Goal: Transaction & Acquisition: Book appointment/travel/reservation

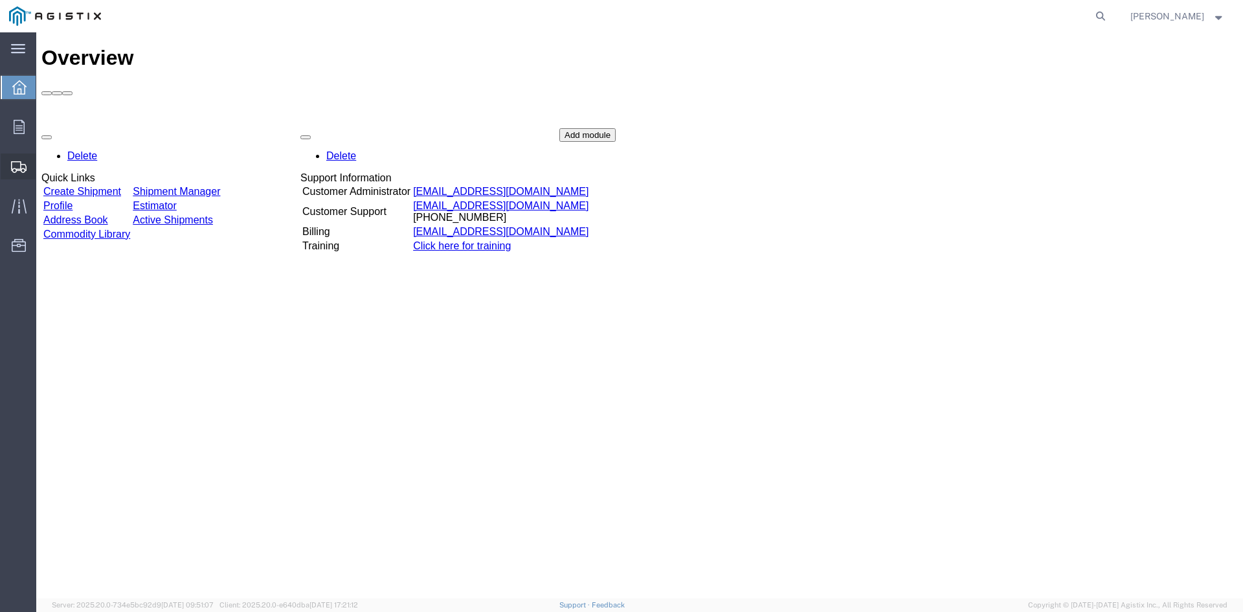
click at [0, 0] on span "Create from Template" at bounding box center [0, 0] width 0 height 0
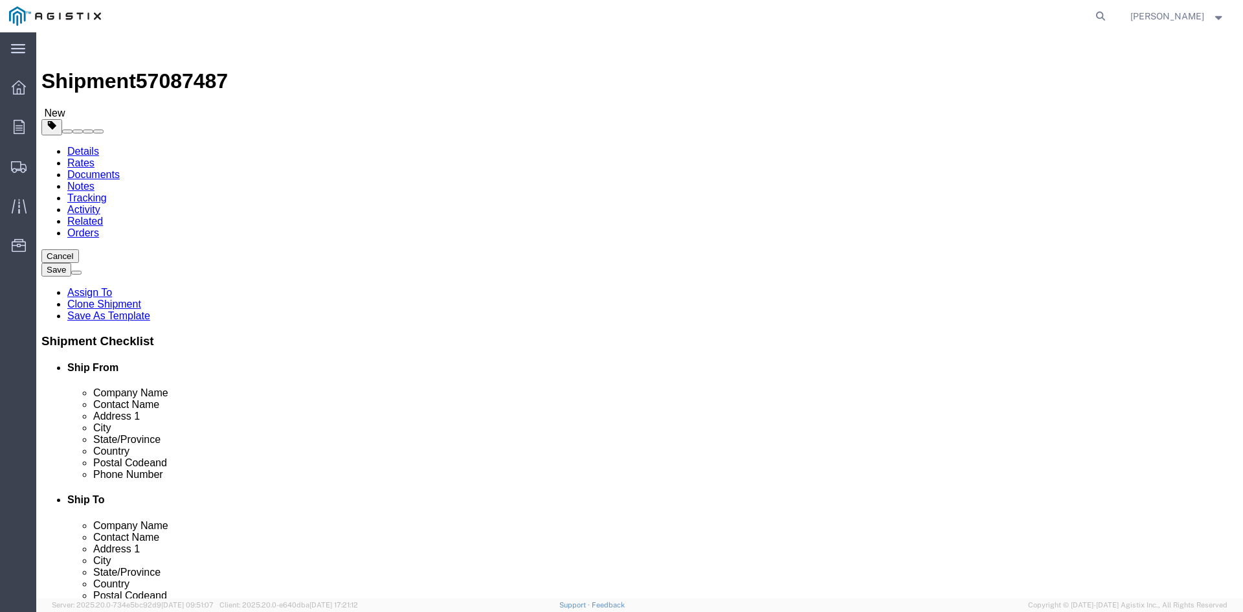
select select
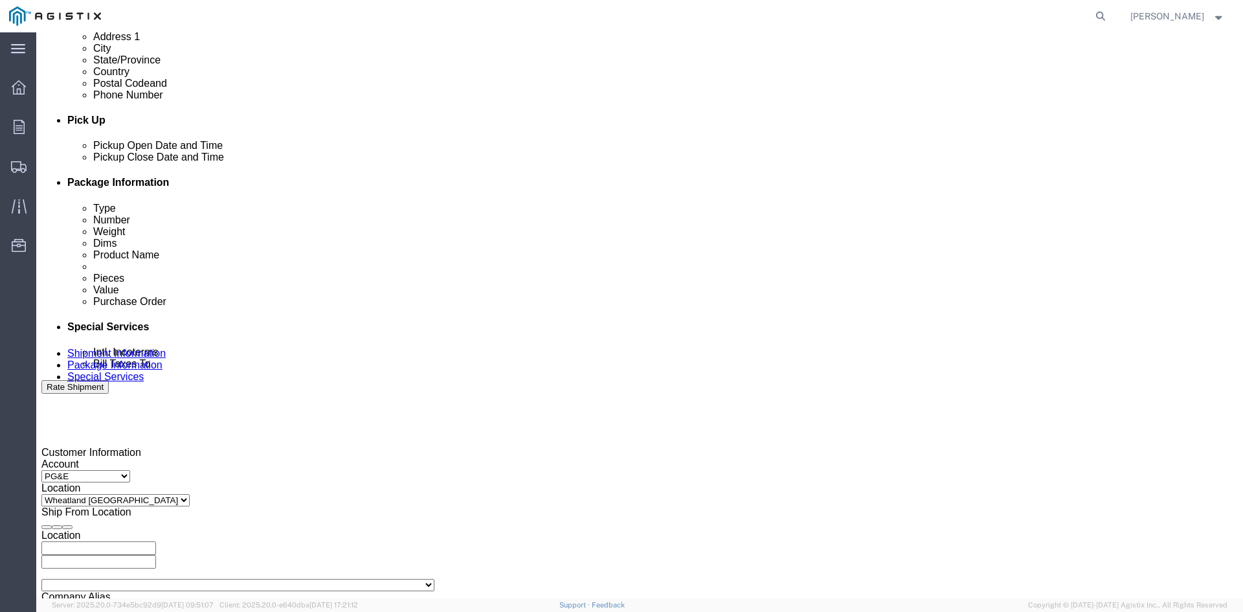
scroll to position [518, 0]
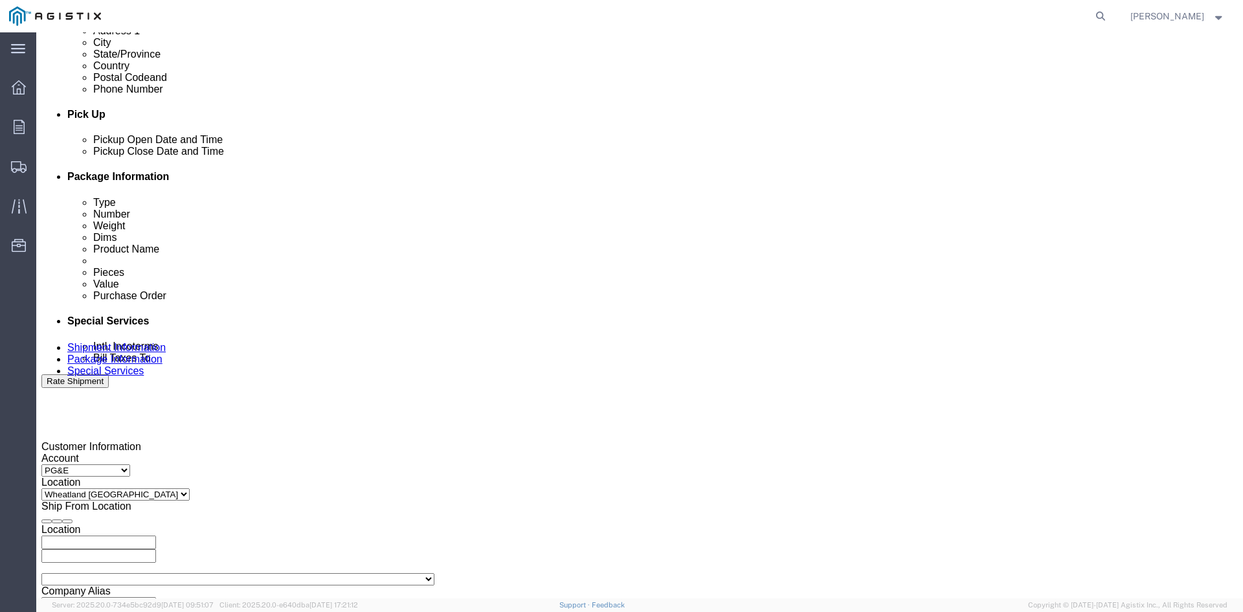
click div "[DATE] 3:35 PM"
type input "12:35 PM"
click button "Apply"
click div
click button "Apply"
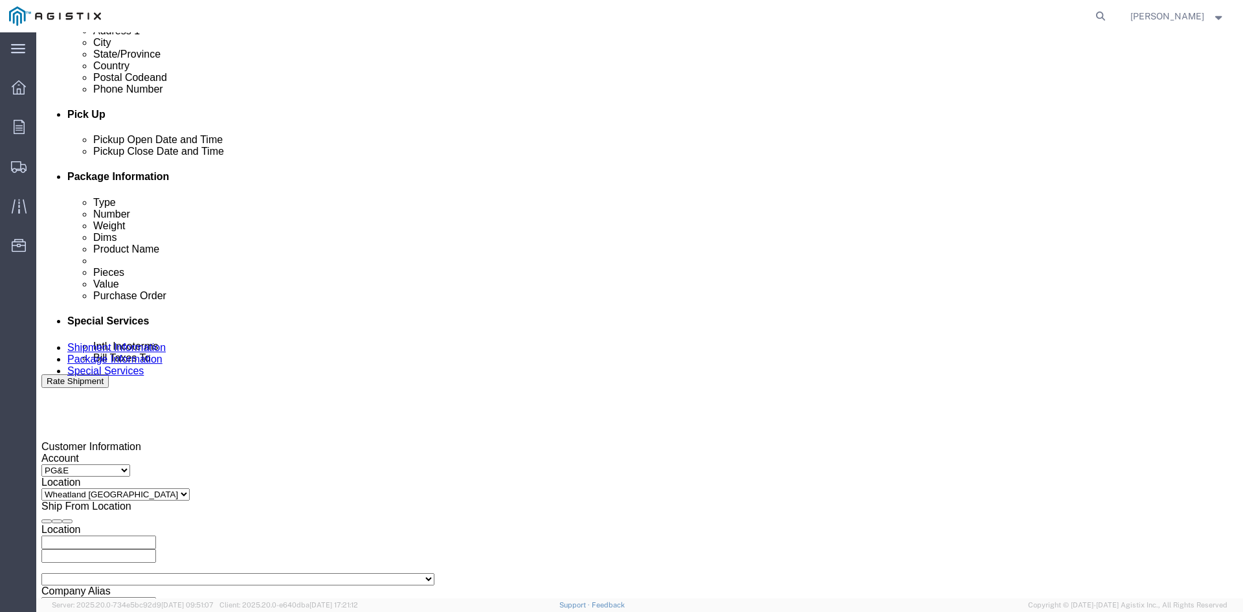
drag, startPoint x: 765, startPoint y: 265, endPoint x: 775, endPoint y: 278, distance: 16.7
click div
click button "Apply"
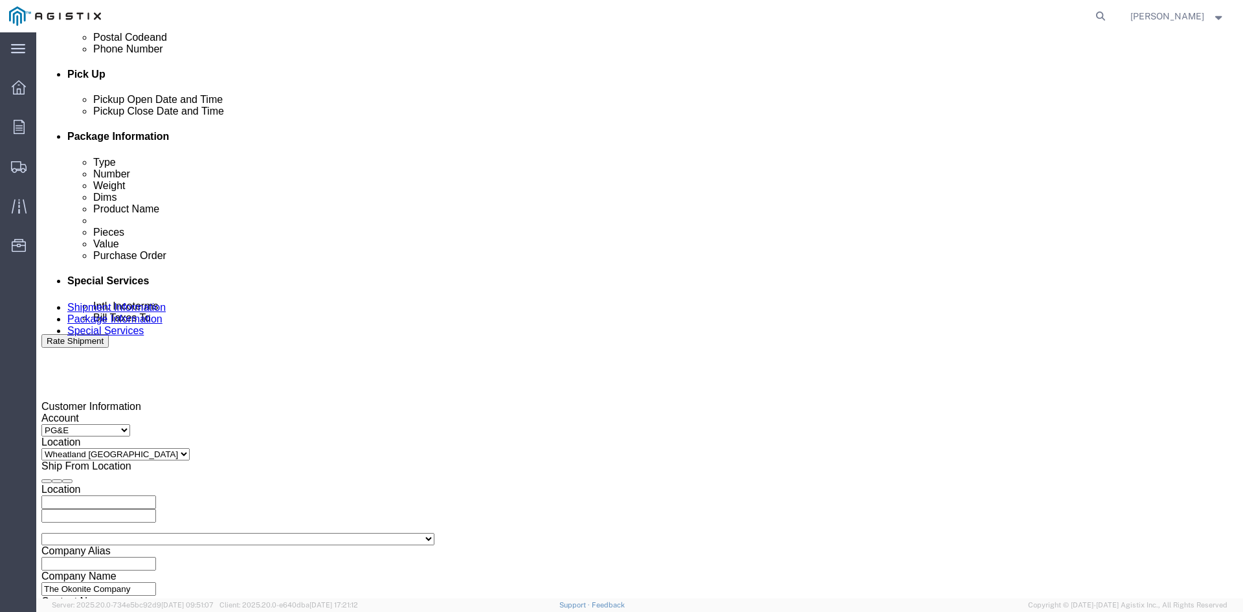
scroll to position [583, 0]
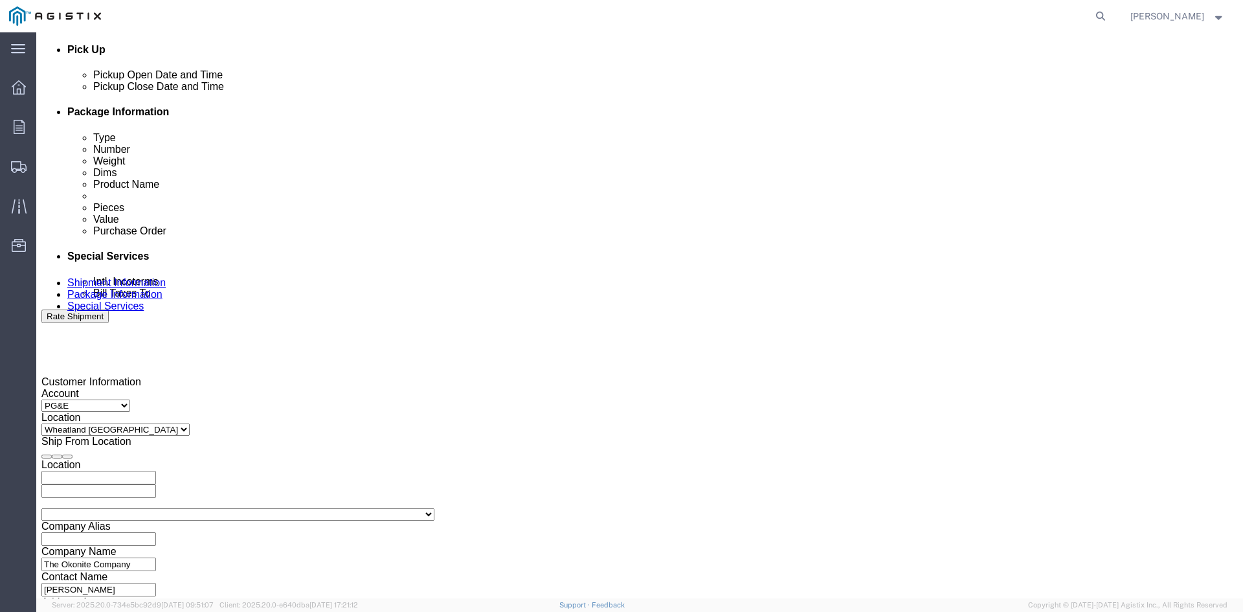
click input "3501322691"
type input "3501418834"
click select "Select Account Type Activity ID Airline Appointment Number ASN Batch Request # …"
select select "CUSTREF"
click select "Select Account Type Activity ID Airline Appointment Number ASN Batch Request # …"
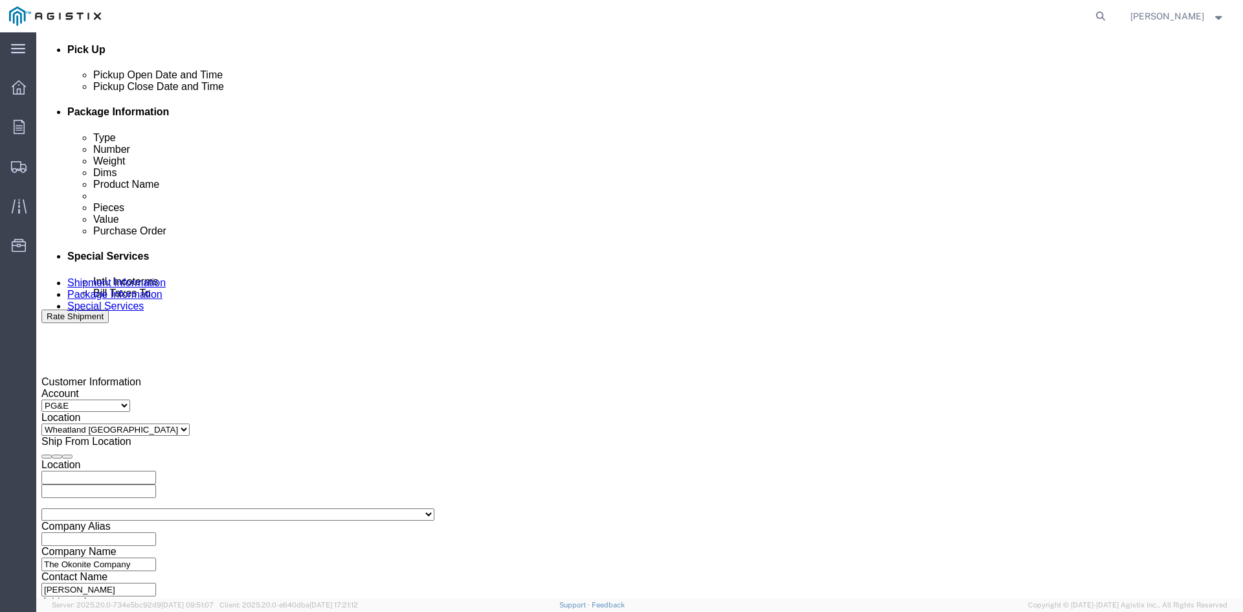
click input "text"
type input "3501421072"
click select "Select Account Type Activity ID Airline Appointment Number ASN Batch Request # …"
select select "CUSTREF"
click select "Select Account Type Activity ID Airline Appointment Number ASN Batch Request # …"
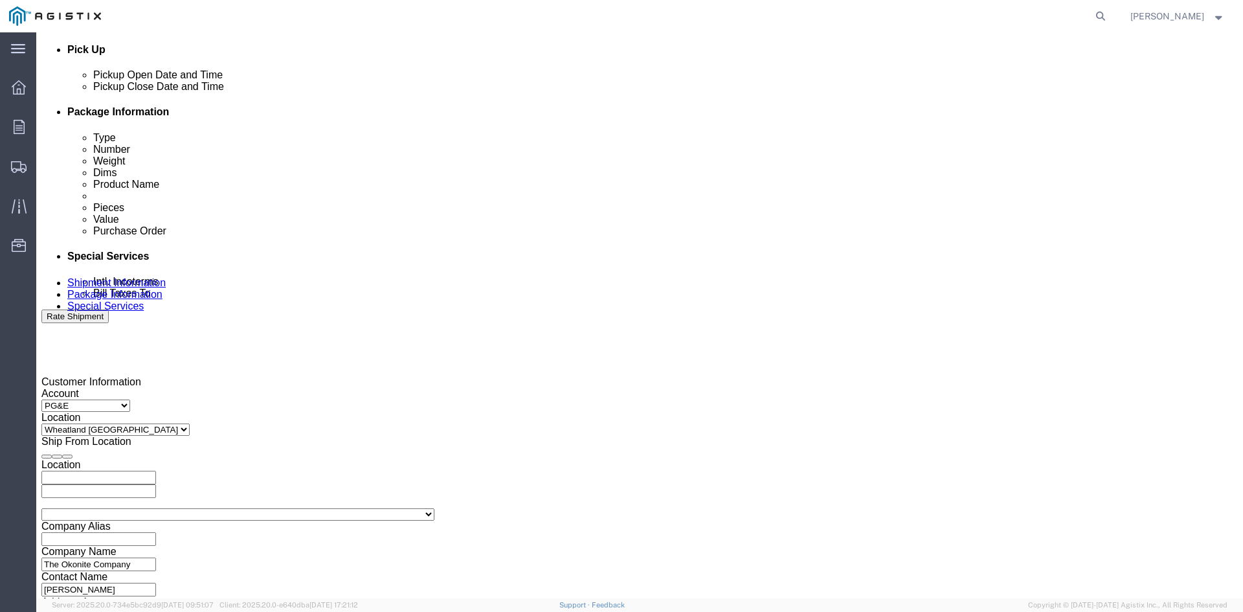
click input "text"
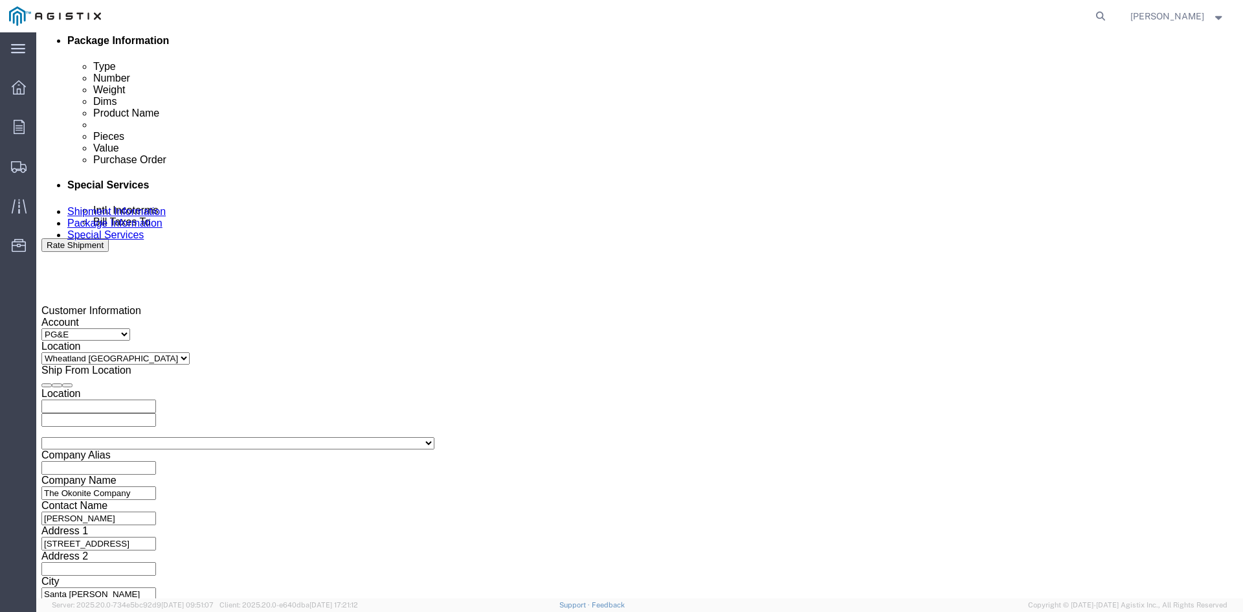
scroll to position [655, 0]
type input "3401418734"
click button "Continue"
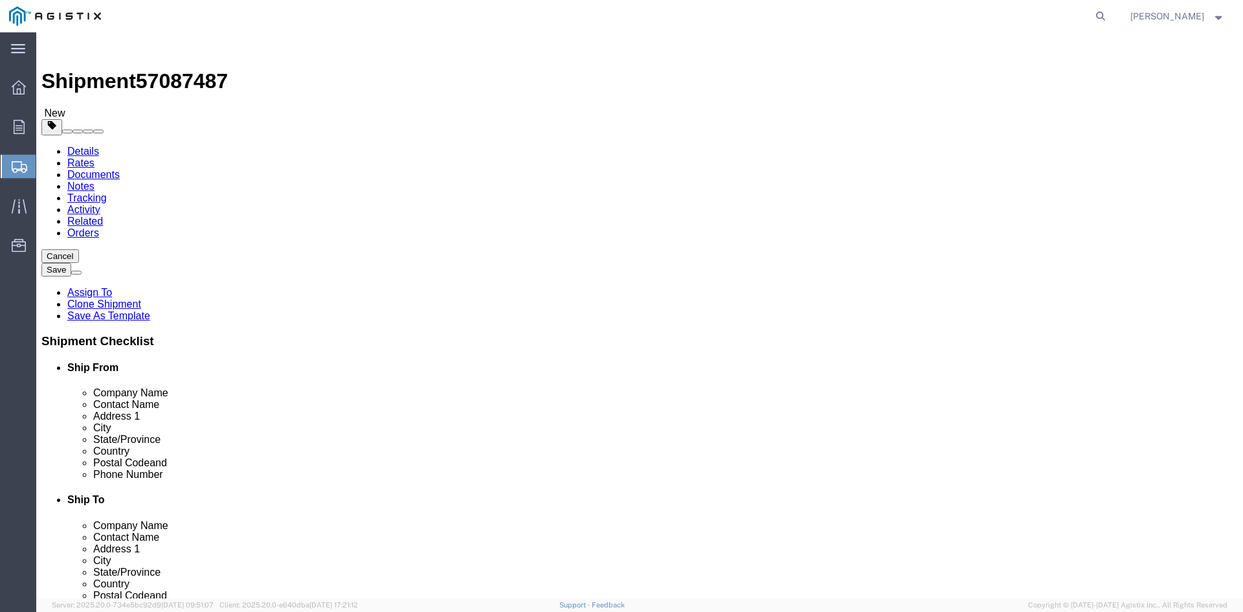
click input "8"
type input "7"
click input "41860.00"
type input "4"
type input "35760"
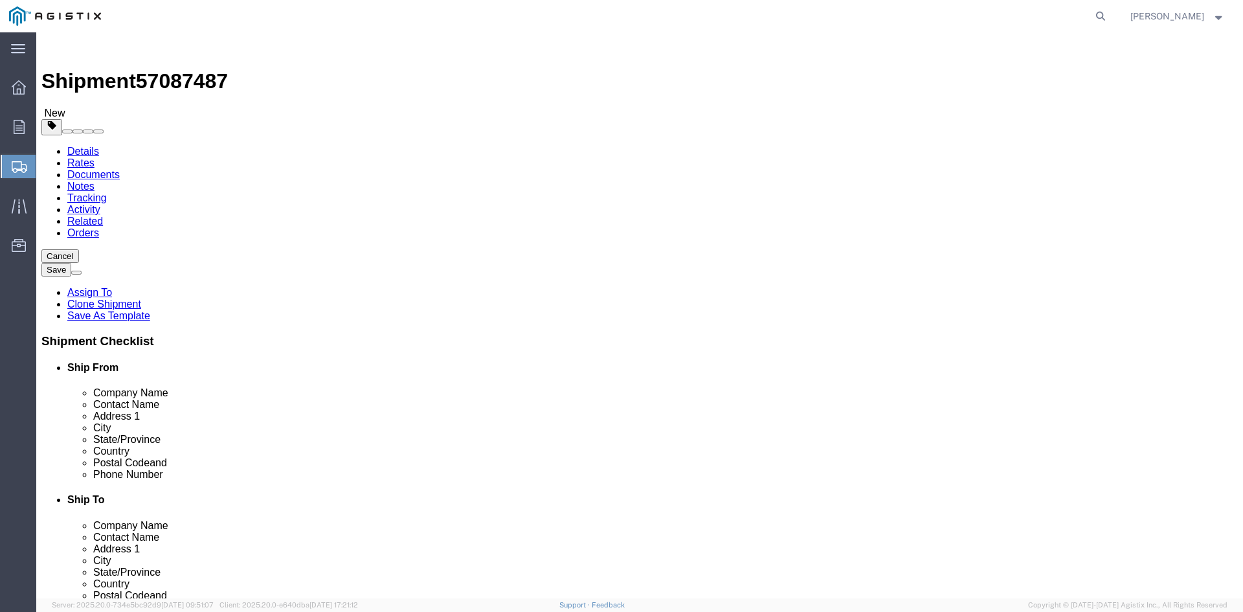
click dd "111933.00 USD"
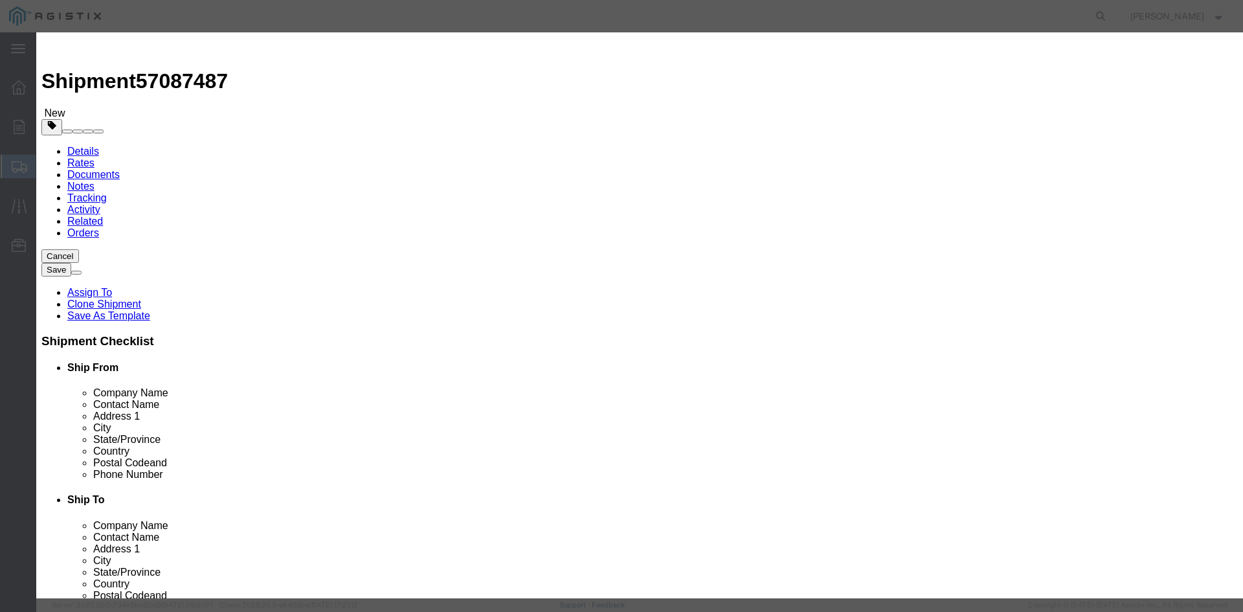
click input "8.00"
type input "8"
type input "7"
click label "Class"
click input "97941.38"
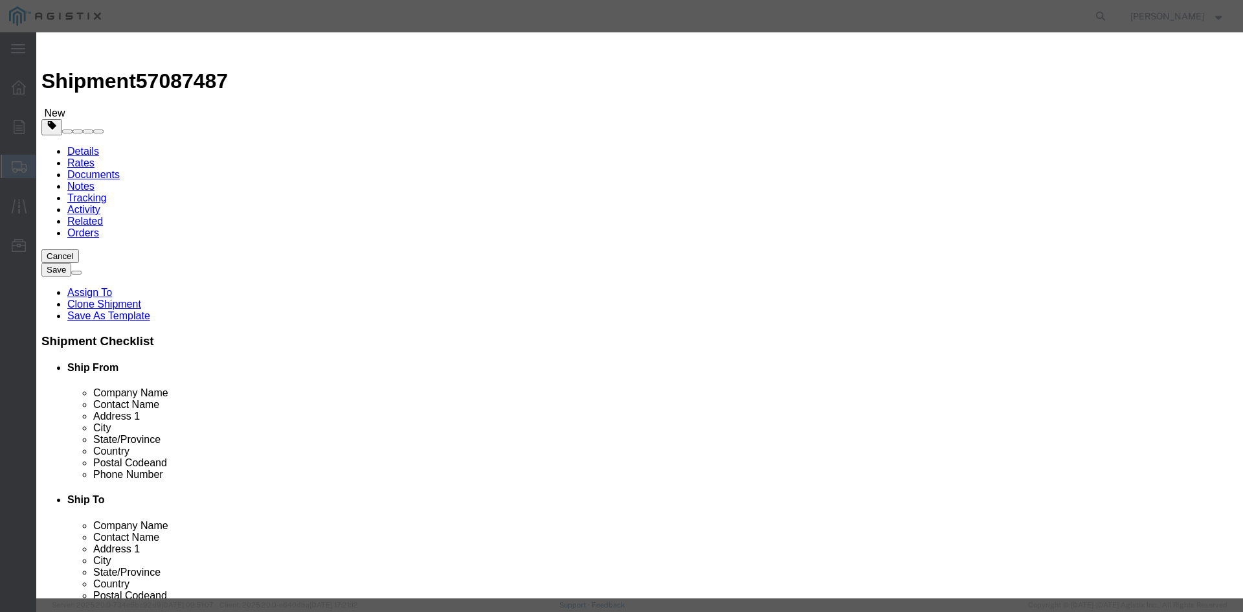
type input "9"
type input "124240"
click button "Save & Close"
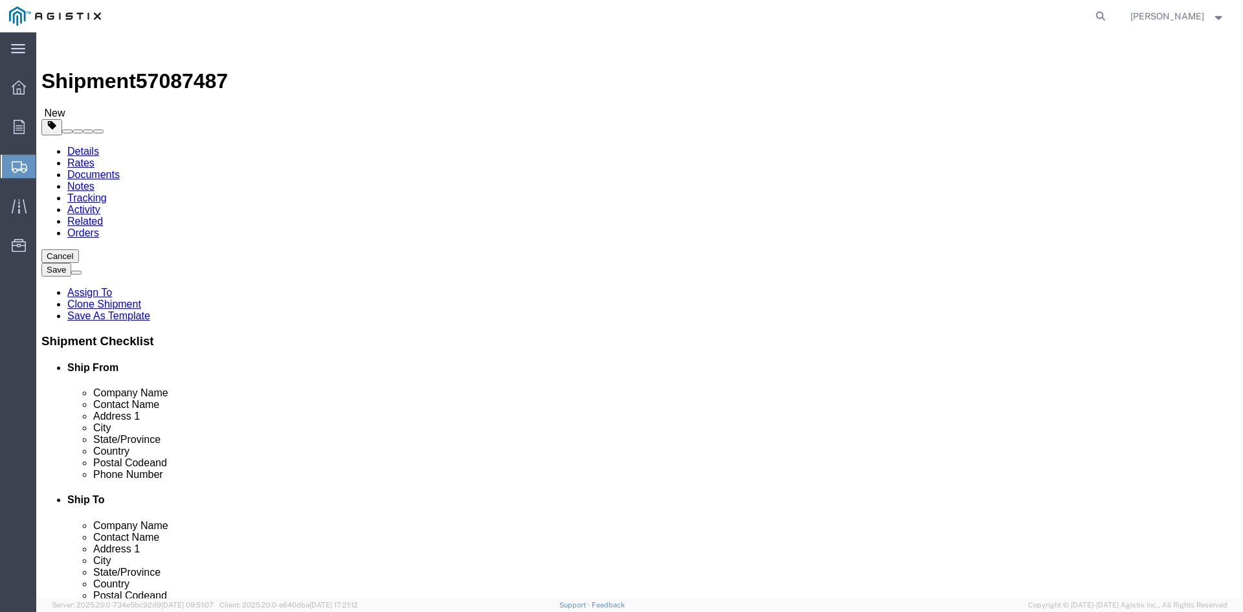
click button "Rate Shipment"
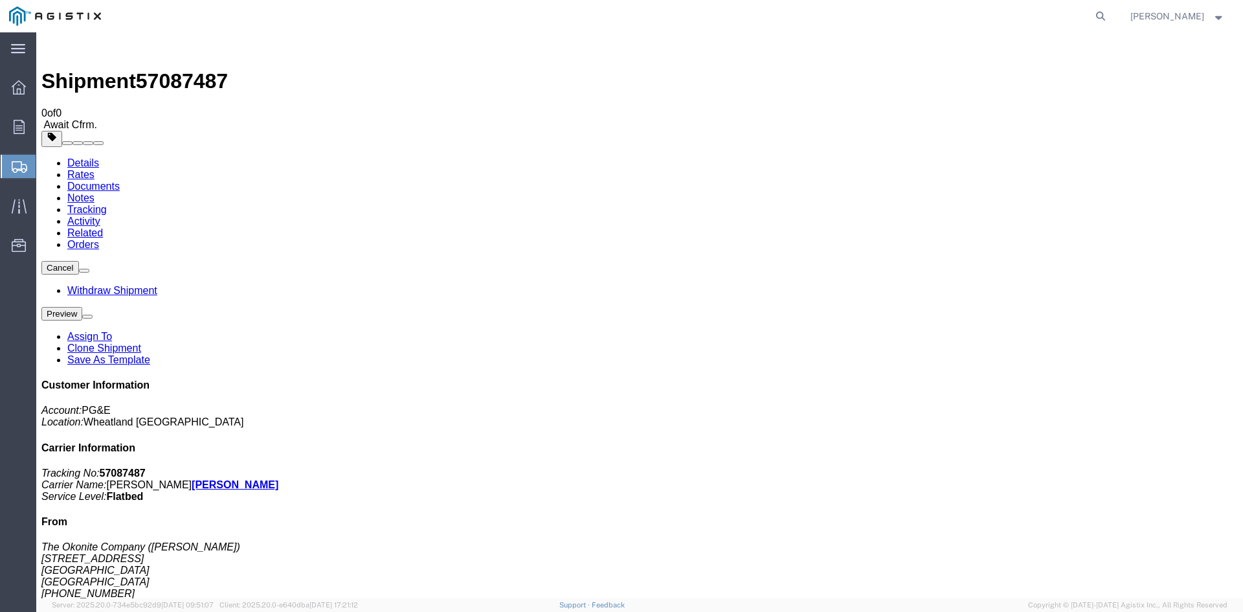
click at [0, 0] on span "Create from Template" at bounding box center [0, 0] width 0 height 0
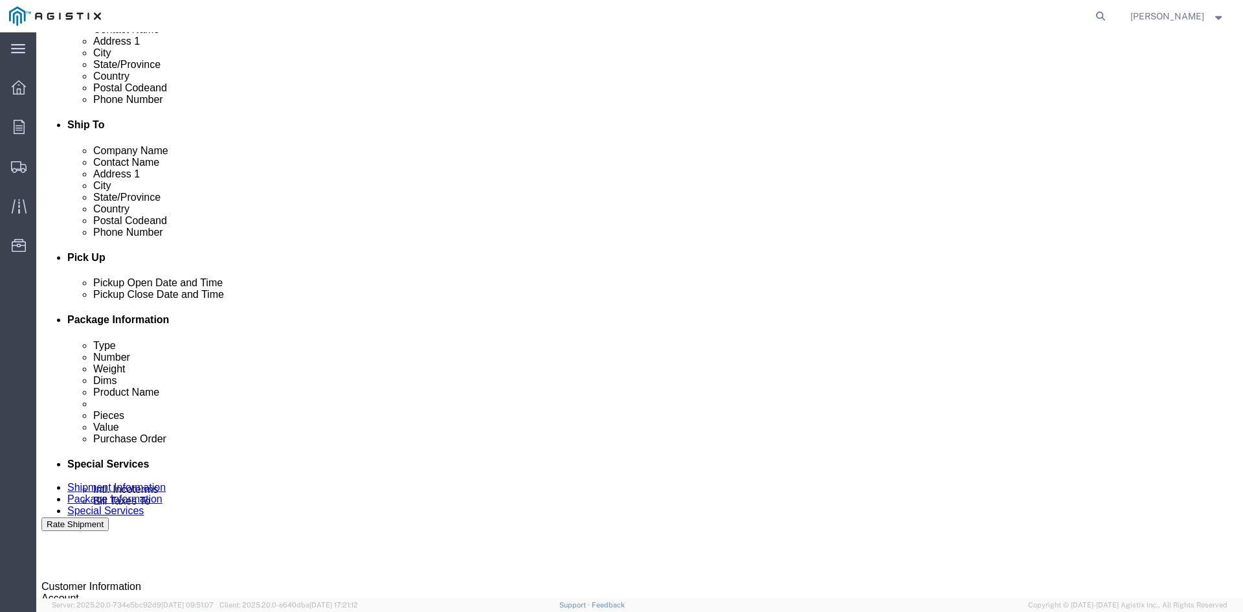
scroll to position [453, 0]
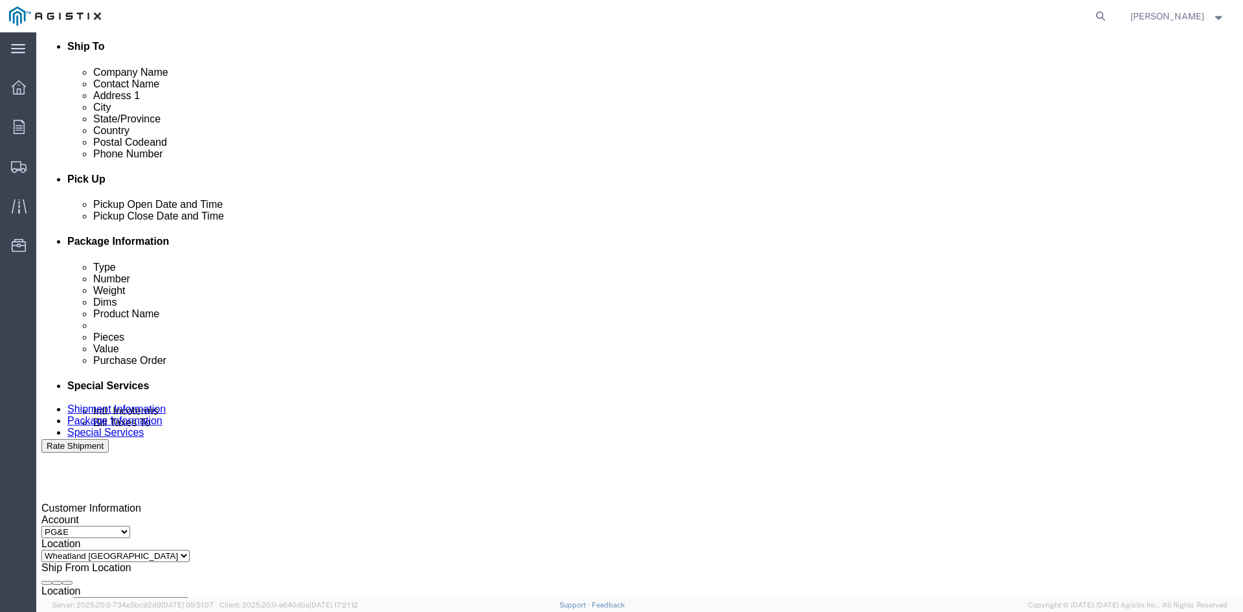
click div "[DATE] 3:43 PM"
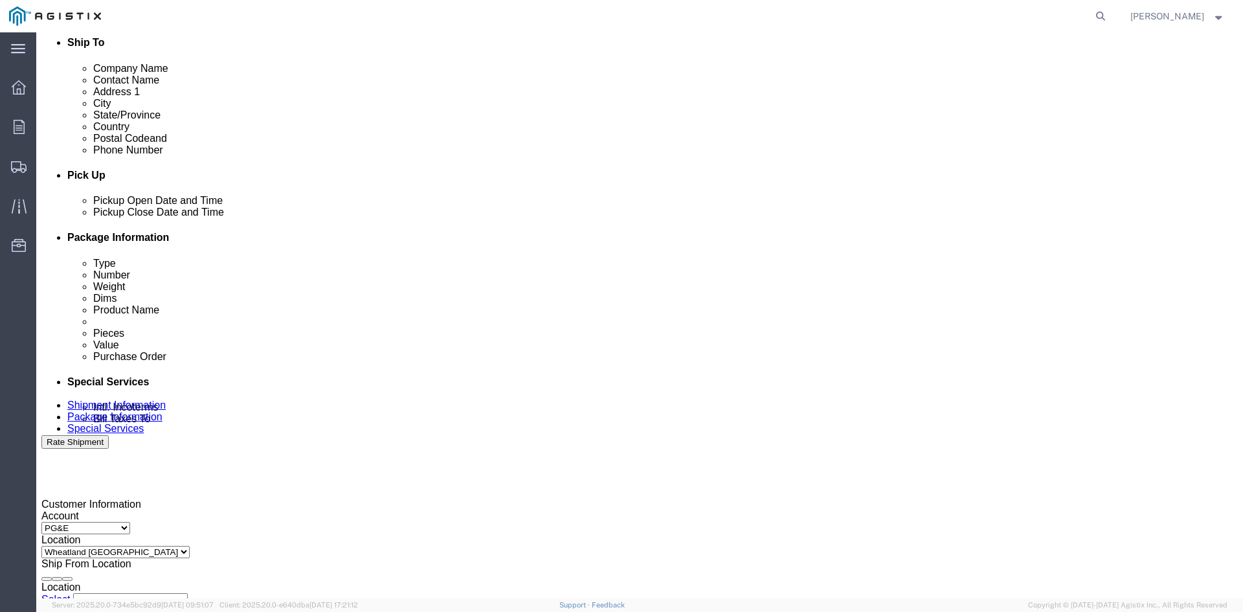
type input "12:43 PM"
click button "Apply"
click div
click button "Apply"
click div
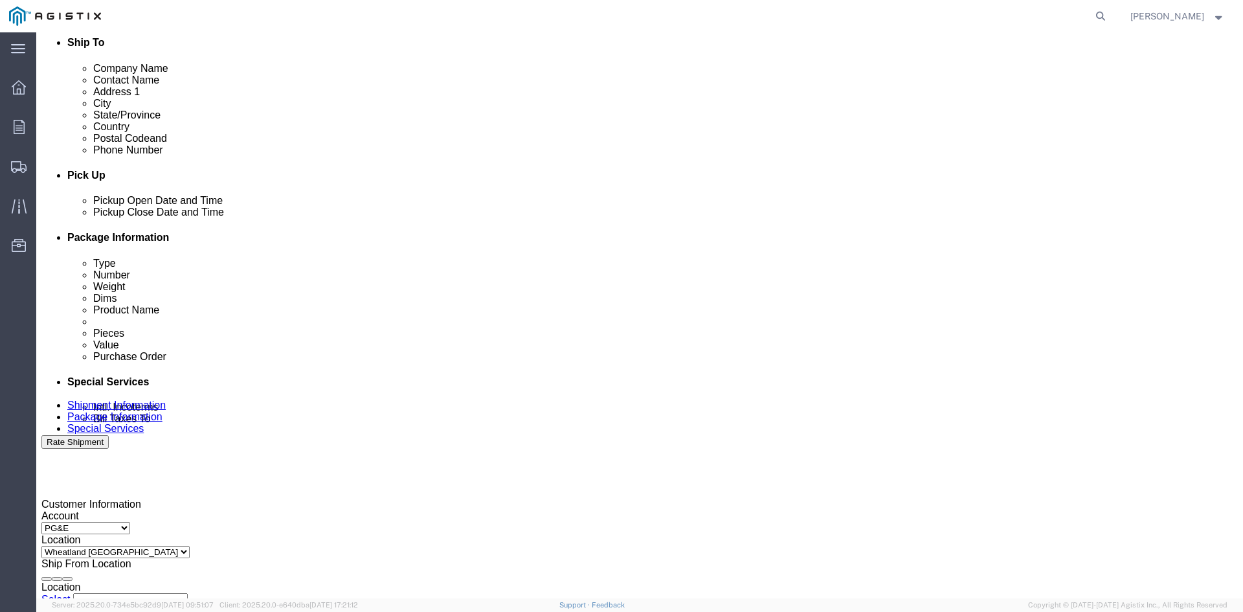
click button "Apply"
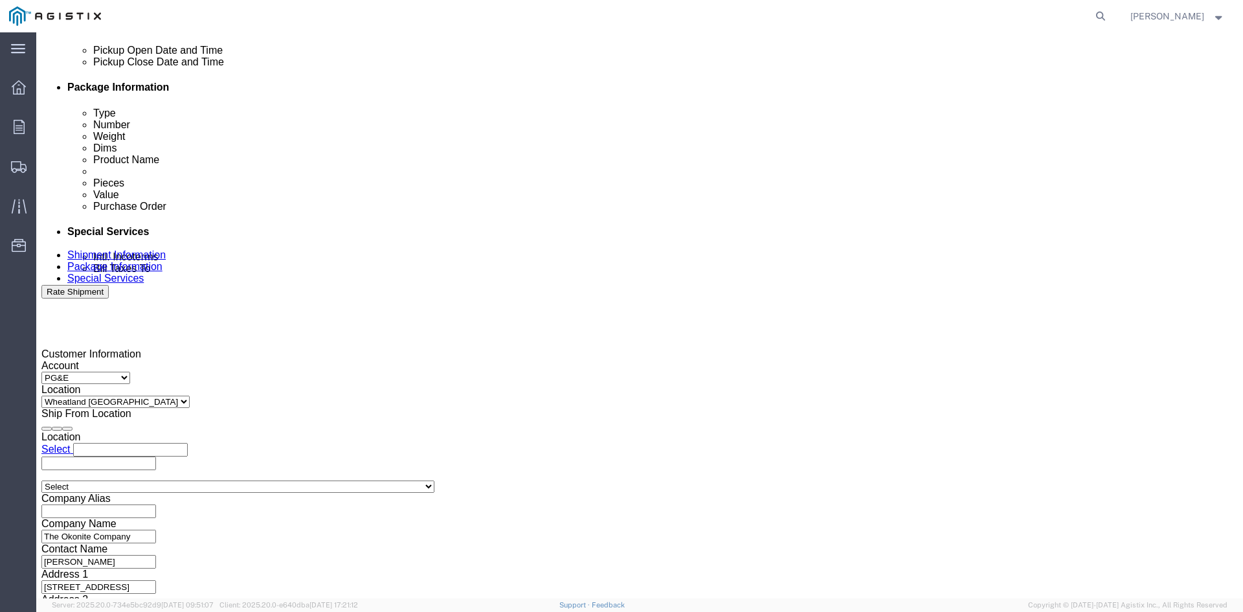
scroll to position [651, 0]
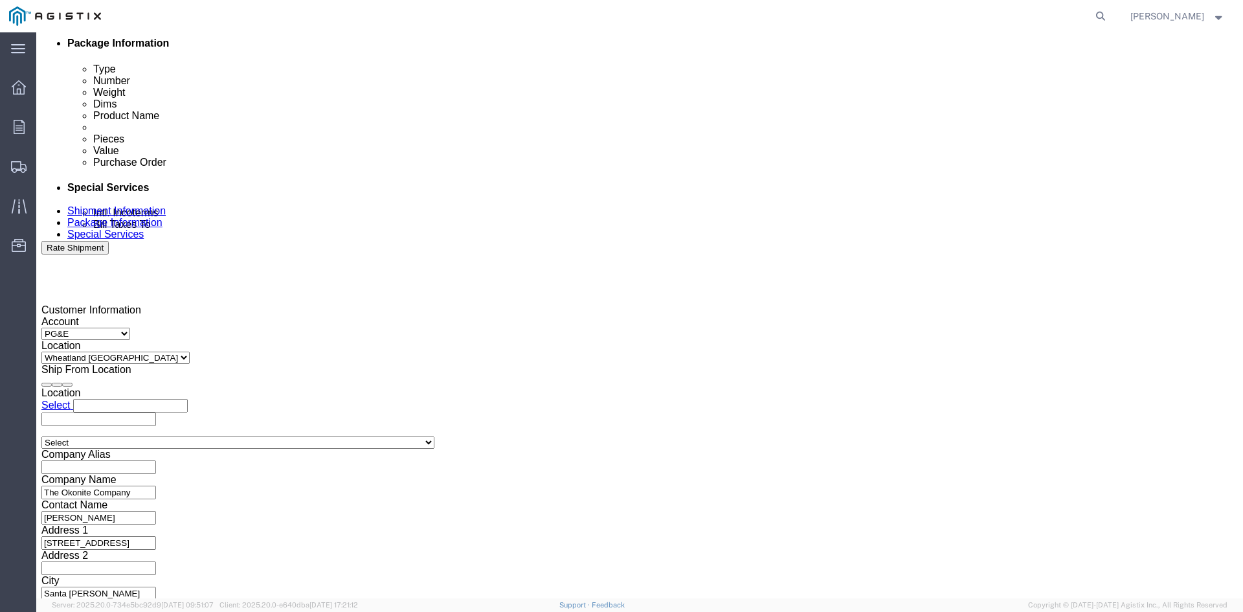
click input "3501322691"
type input "3501417874"
click button "Continue"
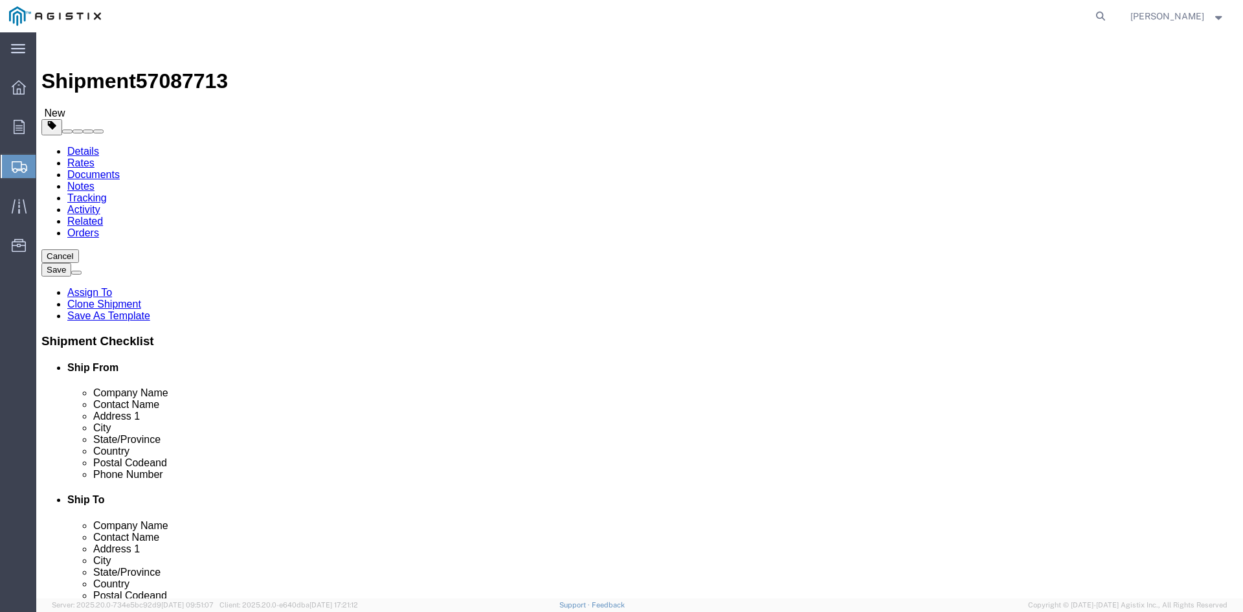
click input "41860.00"
type input "4"
type input "41780"
click dd "8.00 Each"
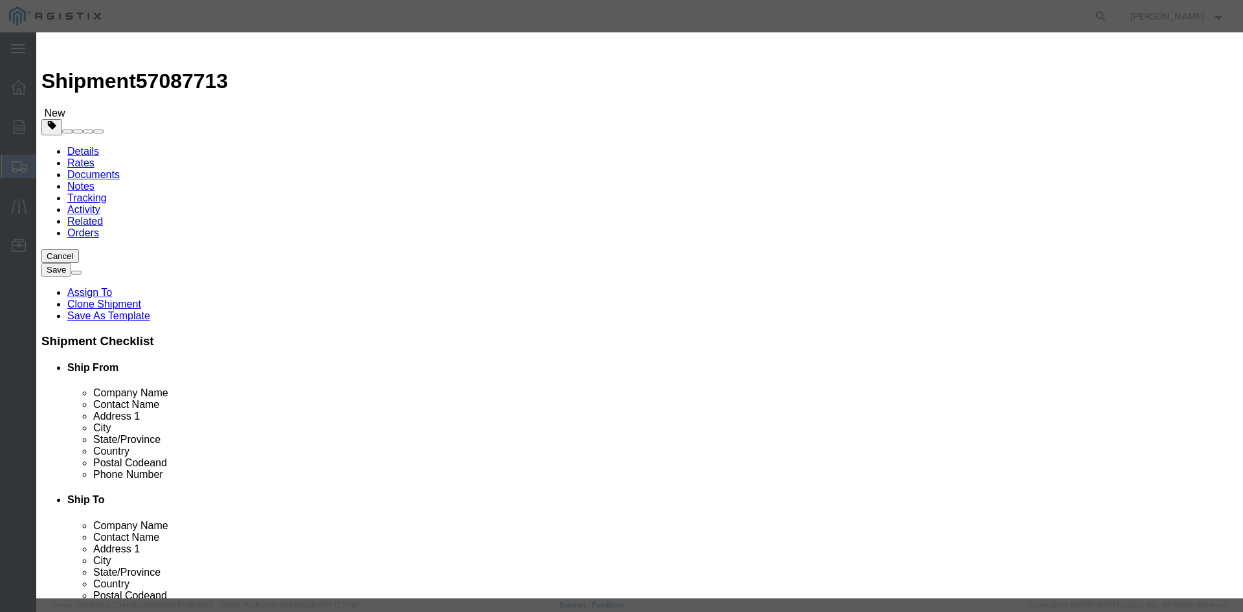
scroll to position [13, 0]
drag, startPoint x: 383, startPoint y: 197, endPoint x: 547, endPoint y: 210, distance: 164.9
click textarea "THIS LOAD REQUIRES 8 CHAINS AND 4 SETS OF COIL RACKS. ADVANCED PICKUP NOTIFICAT…"
click textarea
paste textarea "THIS LOAD REQUIRES 8 CHAINS AND 4 SETS OF COIL RACKS. ADVANCED PICKUP NOTIFICAT…"
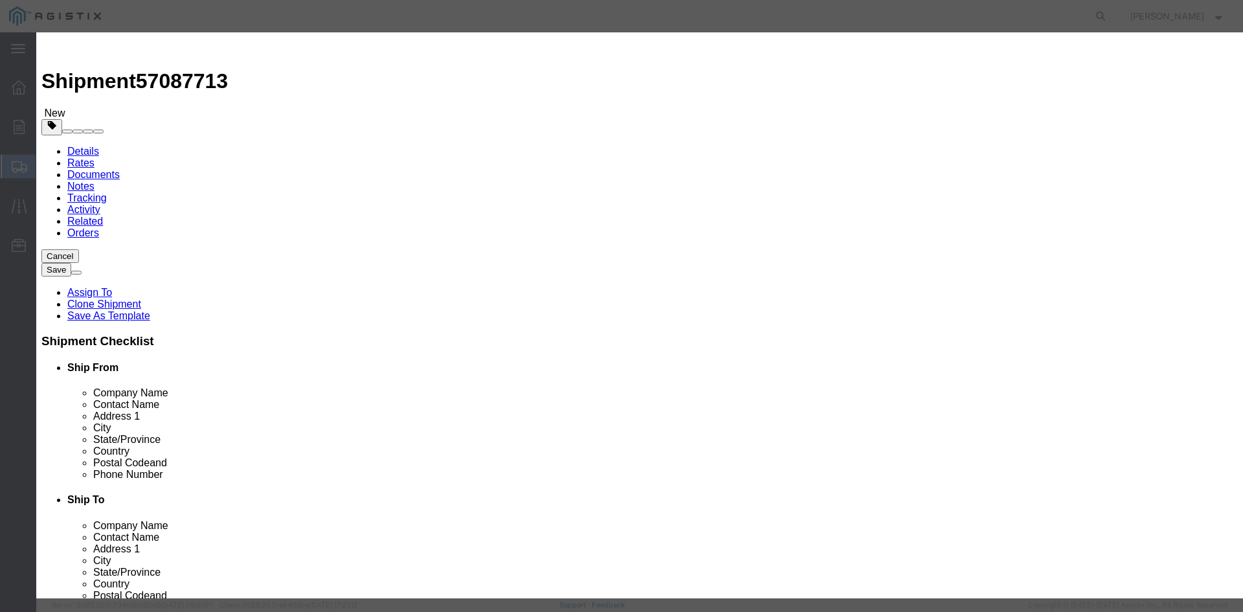
scroll to position [10, 0]
type textarea "THIS LOAD REQUIRES 8 CHAINS AND 4 SETS OF COIL RACKS. ADVANCED PICKUP NOTIFICAT…"
click button "Save & Close"
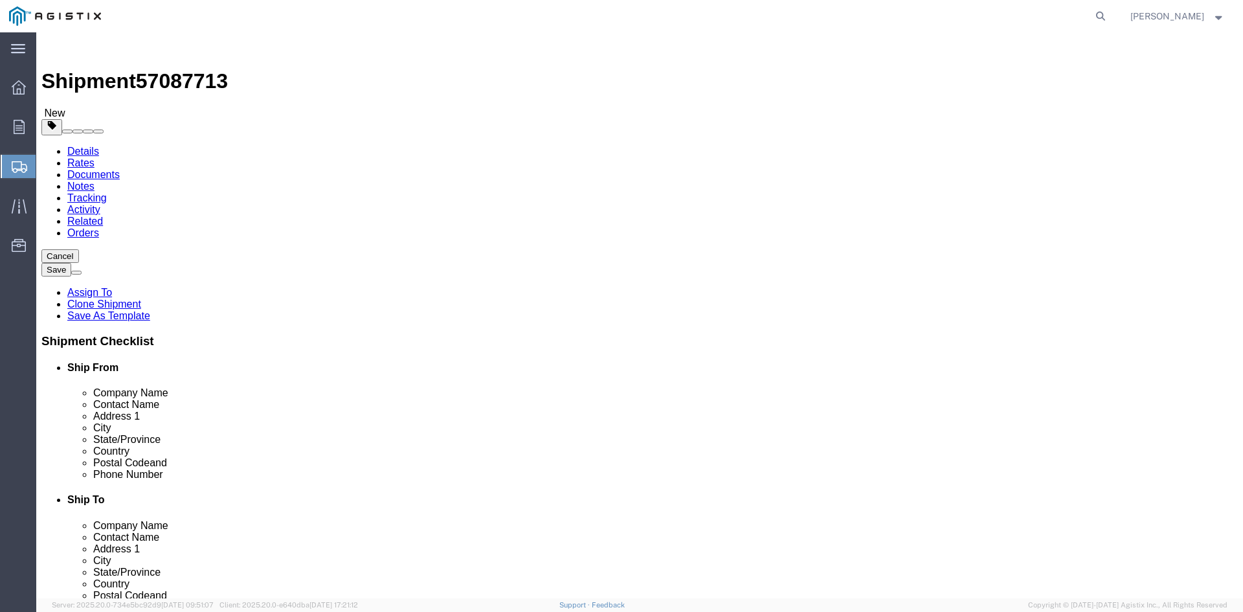
click div "8 x Roll(s) Package Type Select Bulk Bundle(s) Cardboard Box(es) Carton(s) Crat…"
click dl "Pieces: 8.00 Each Total value: 111933.00 USD"
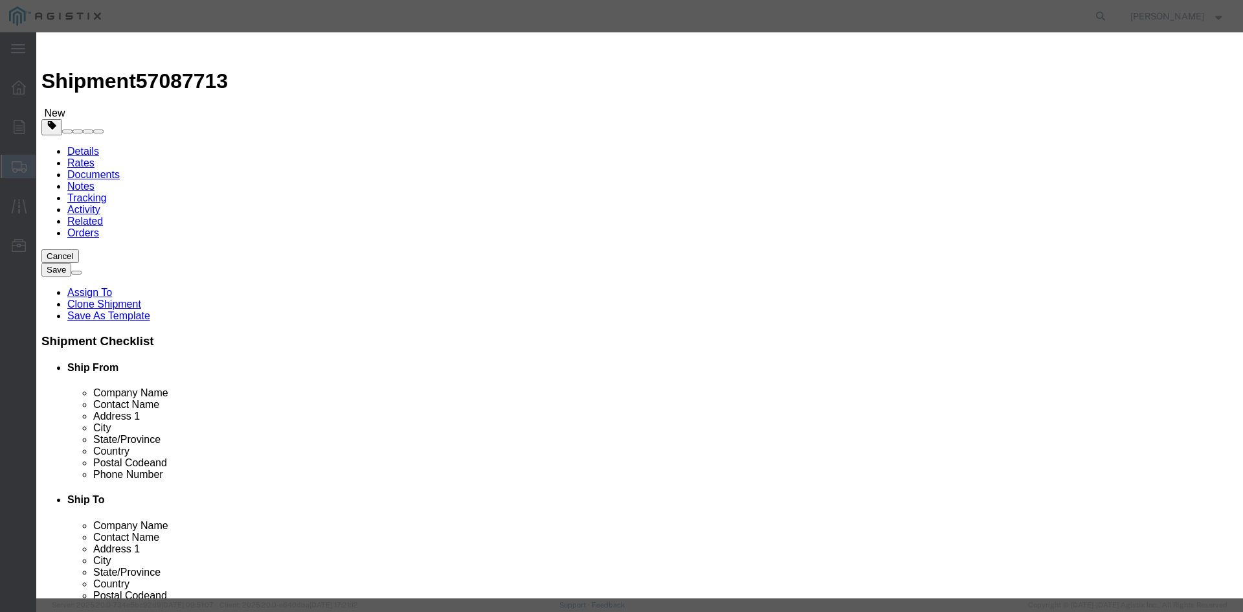
click input "111933.00"
type input "1"
type input "127031"
click button "Save & Close"
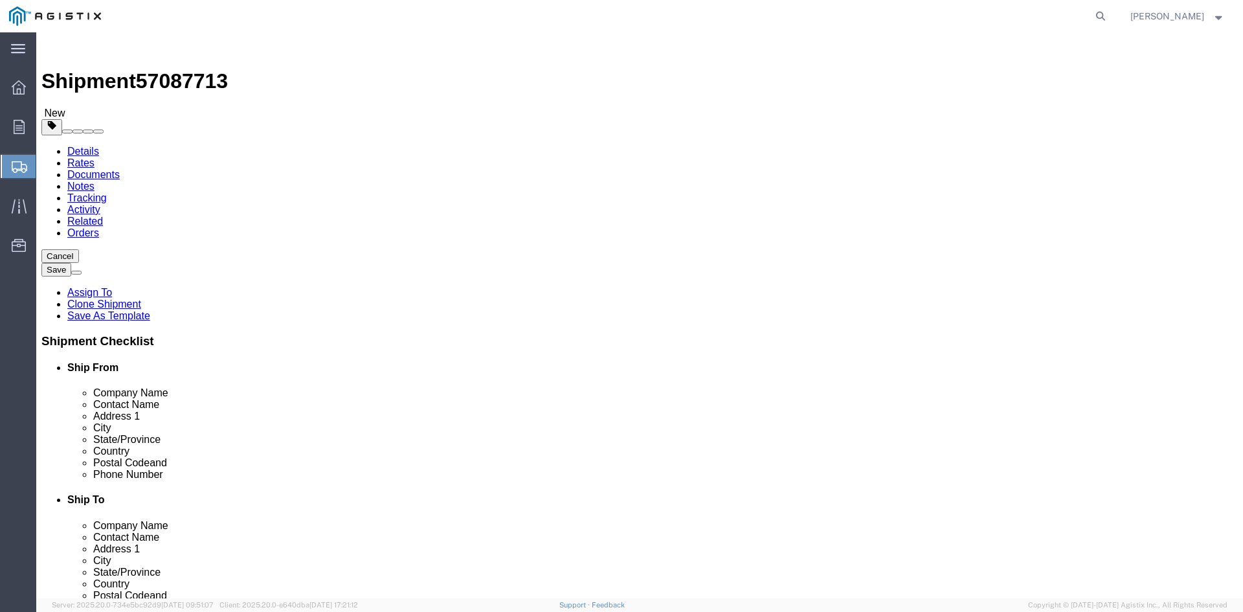
click button "Rate Shipment"
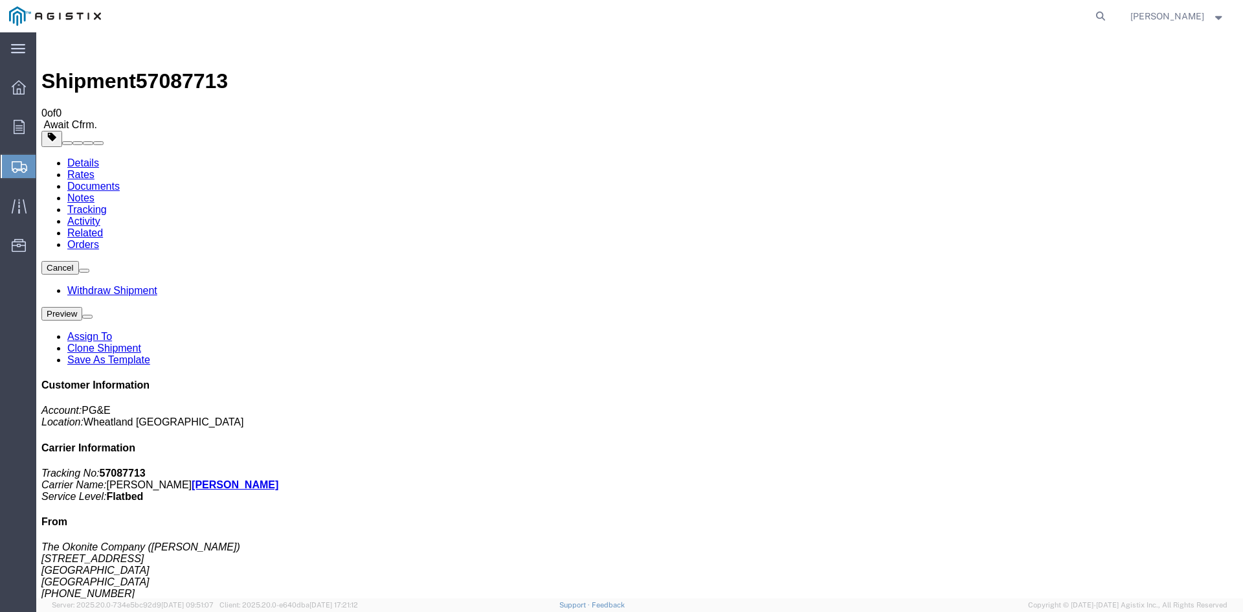
click at [0, 0] on span "Create from Template" at bounding box center [0, 0] width 0 height 0
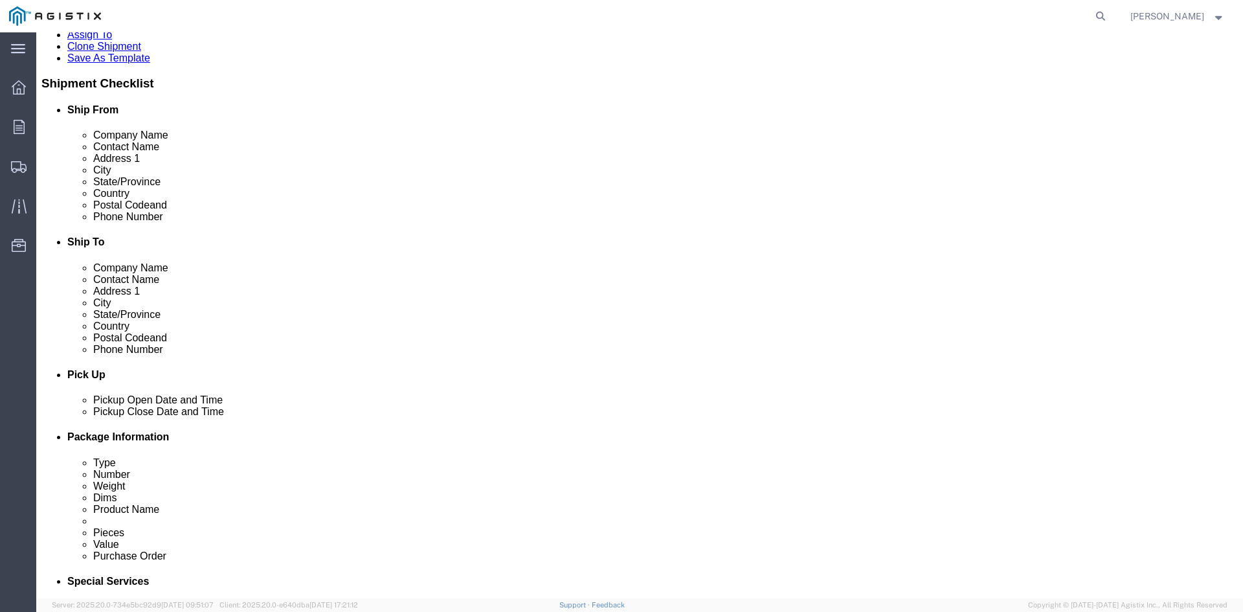
scroll to position [324, 0]
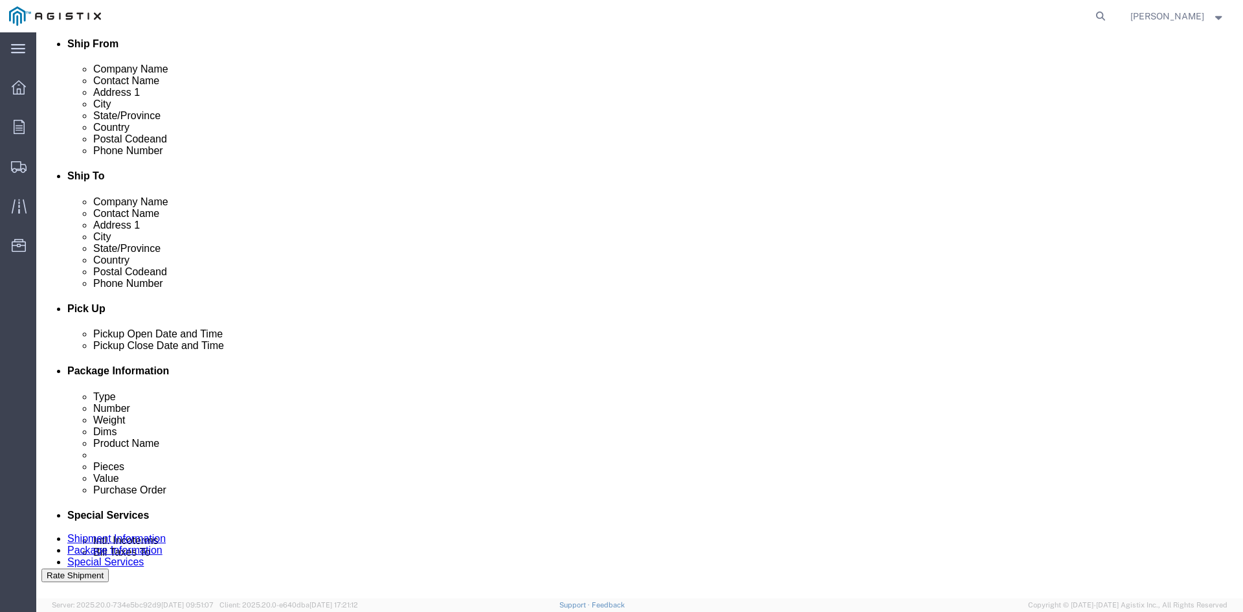
click div "[DATE] 3:45 PM"
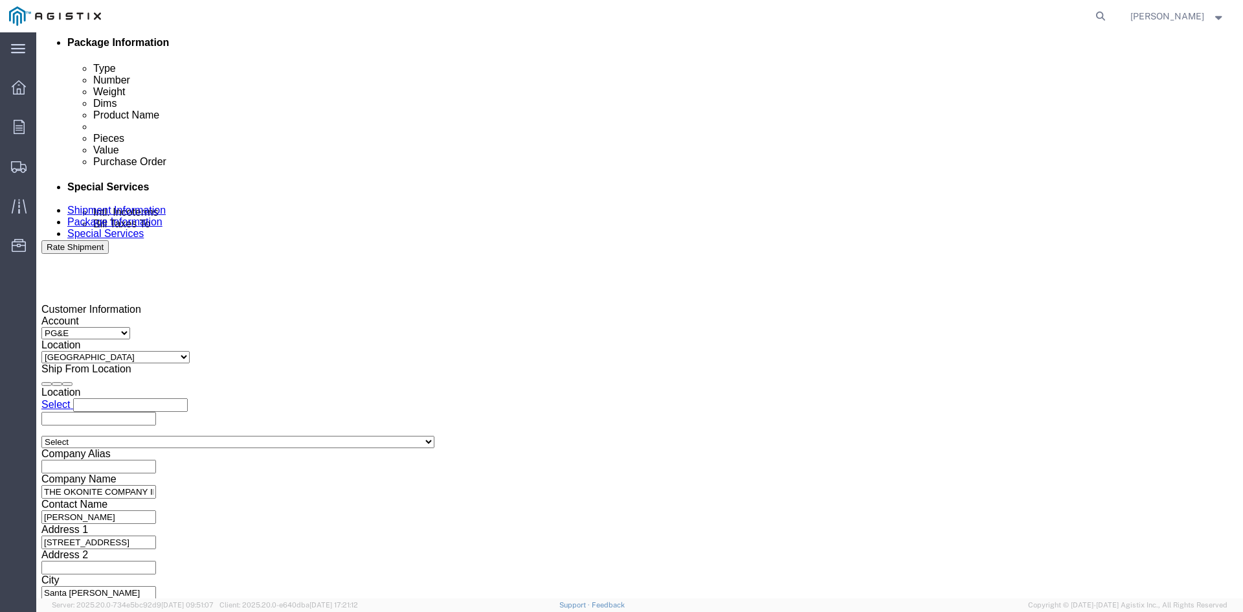
type input "12:45 PM"
click button "Apply"
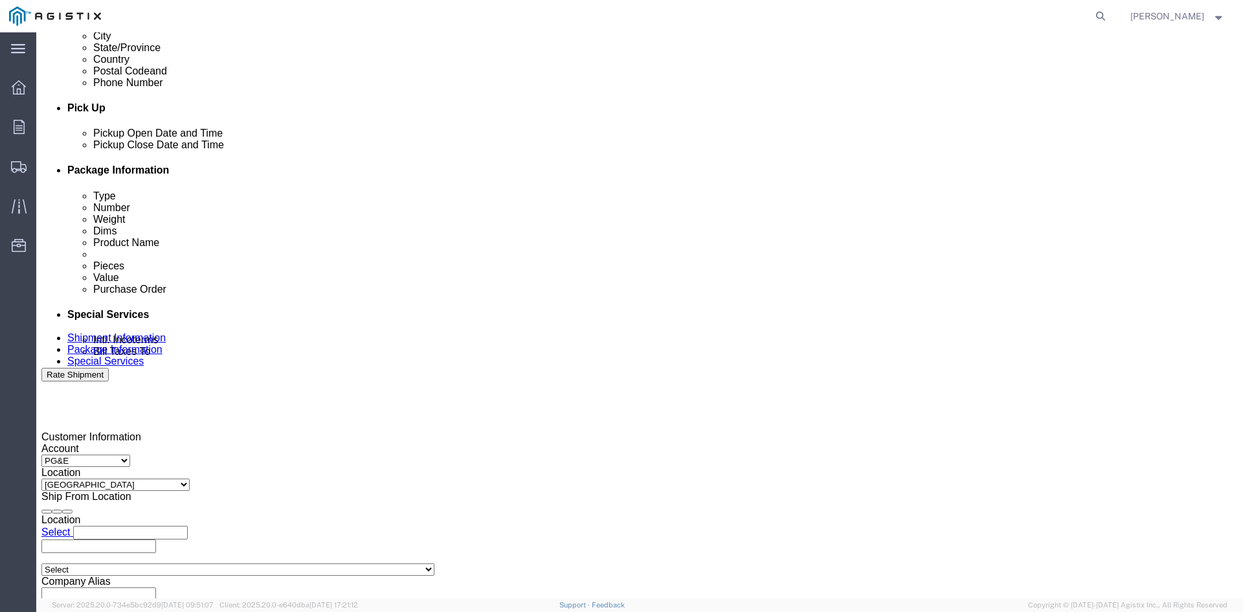
scroll to position [522, 0]
click div "[DATE] 1:45 PM"
click button "Apply"
click div
drag, startPoint x: 644, startPoint y: 487, endPoint x: 707, endPoint y: 441, distance: 78.2
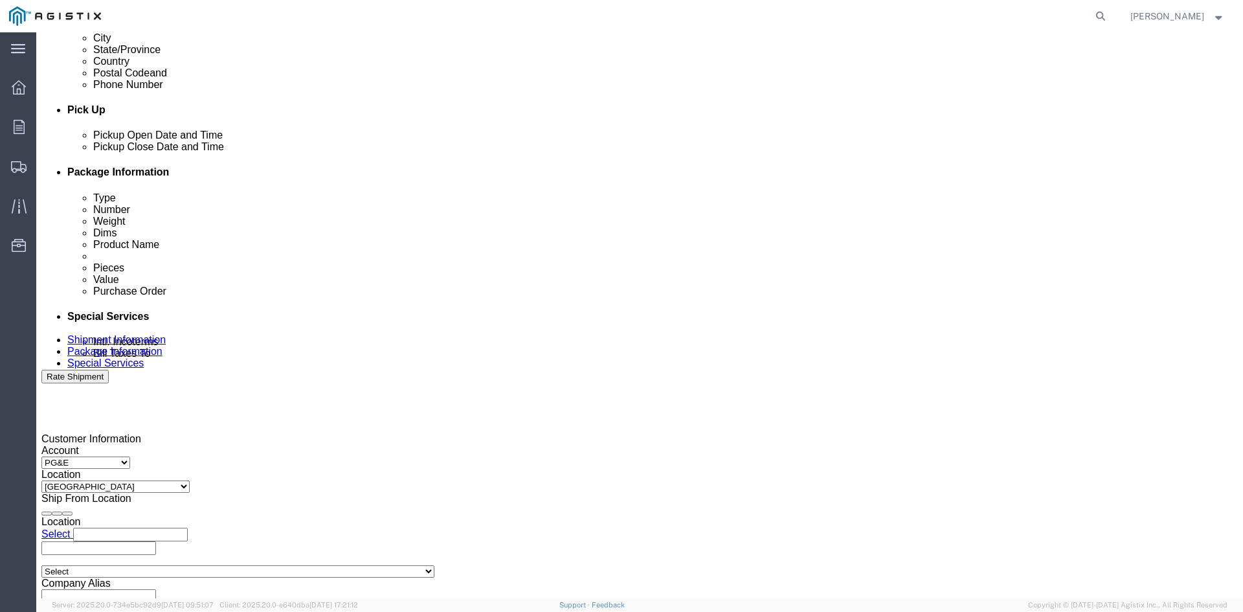
click button "Apply"
click div
click button "Apply"
click input "3501249059"
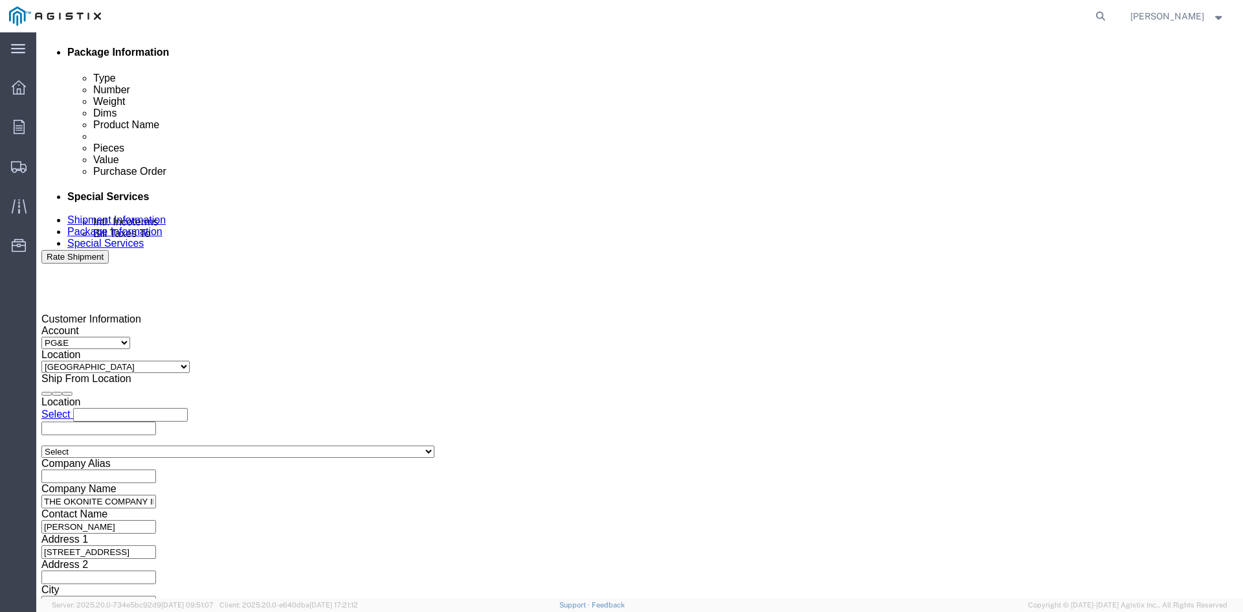
scroll to position [652, 0]
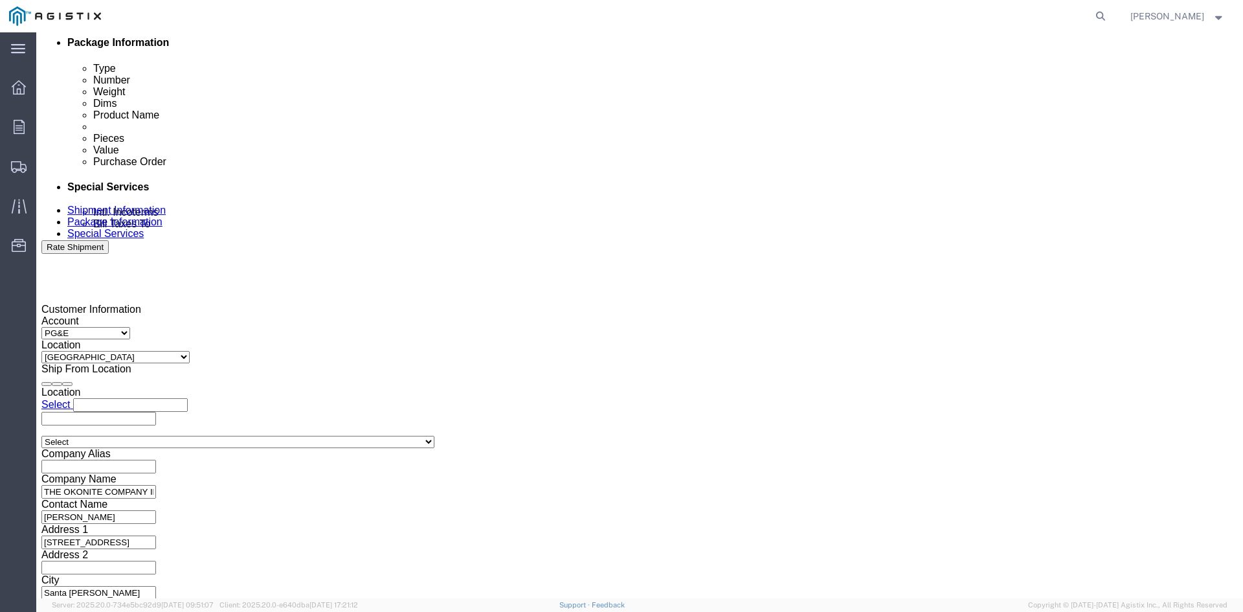
type input "3501418213"
click button "Continue"
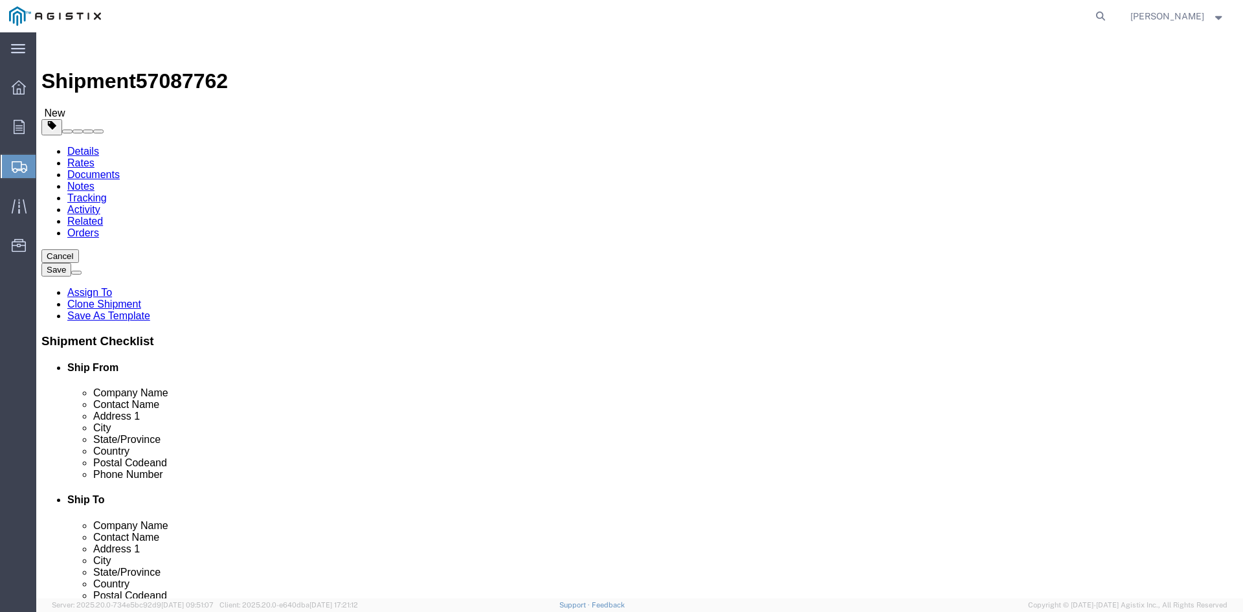
click link "Details"
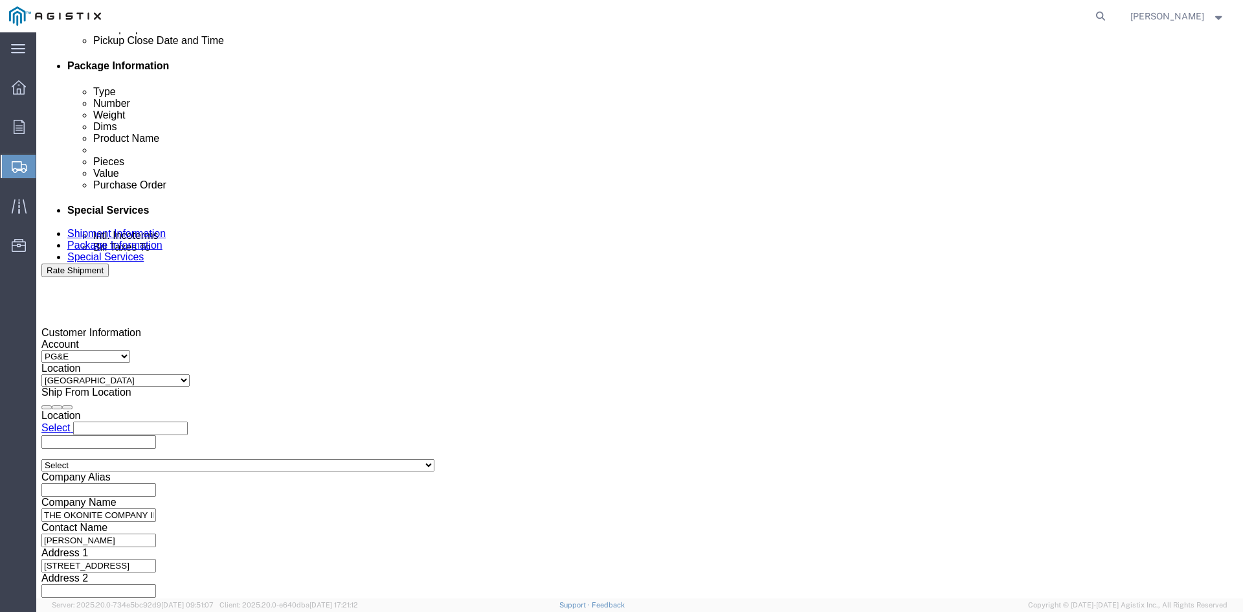
scroll to position [652, 0]
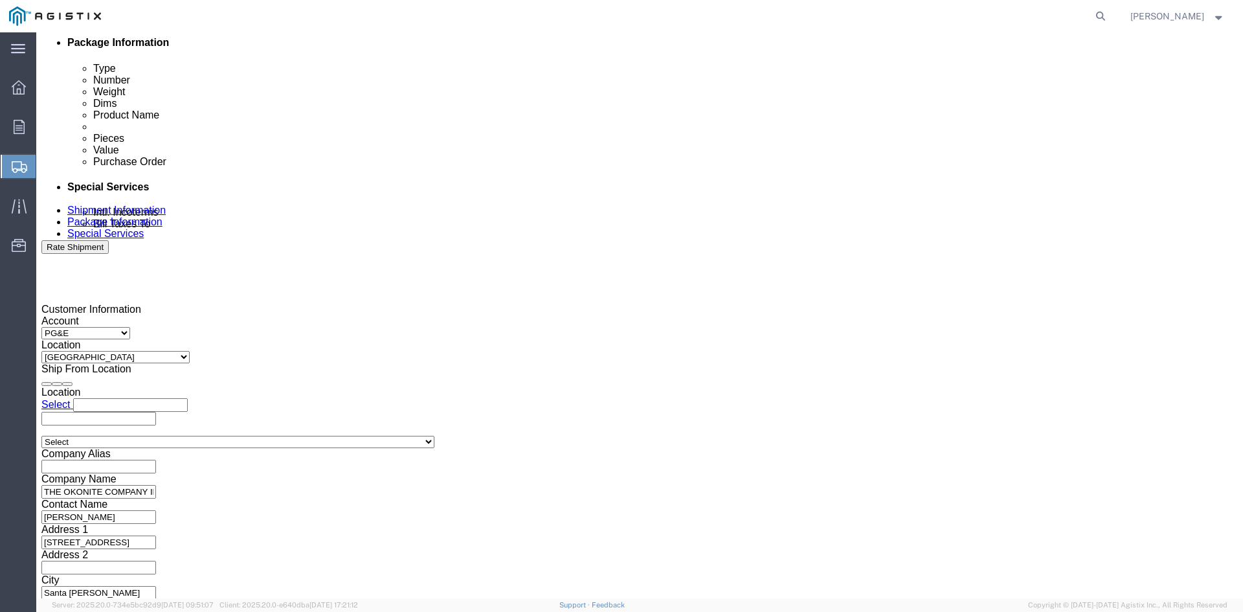
click select "Select 1-Ton (PSS) 10 Wheel 10 Yard Dump Truck 20 Yard Dump Truck Bobtail Botto…"
select select
click select "Select 1-Ton (PSS) 10 Wheel 10 Yard Dump Truck 20 Yard Dump Truck Bobtail Botto…"
click button "Continue"
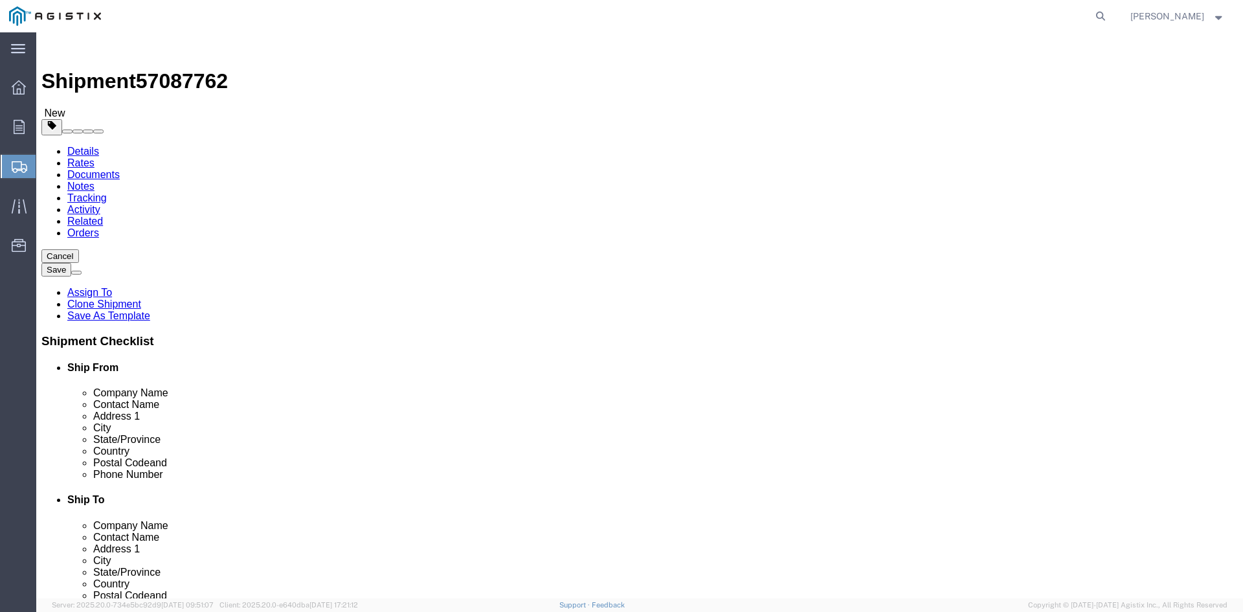
click input "41830.00"
type input "4"
type input "41790"
click dd "8.00 Each"
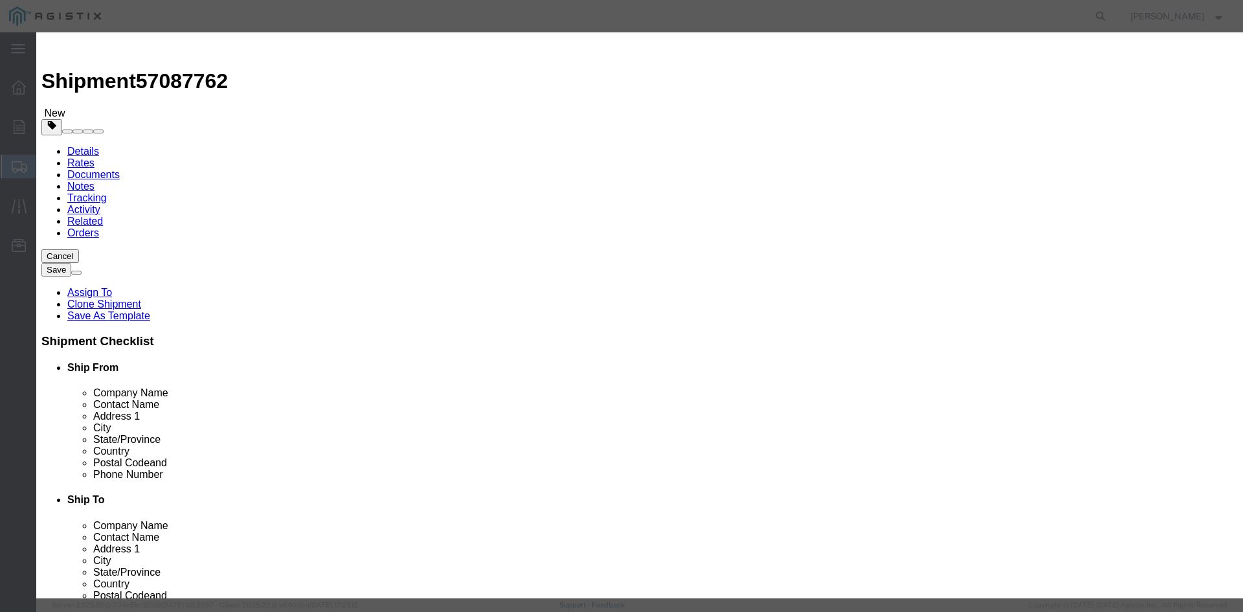
click input "91206.00"
type input "9"
type input "126735"
click button "Save & Close"
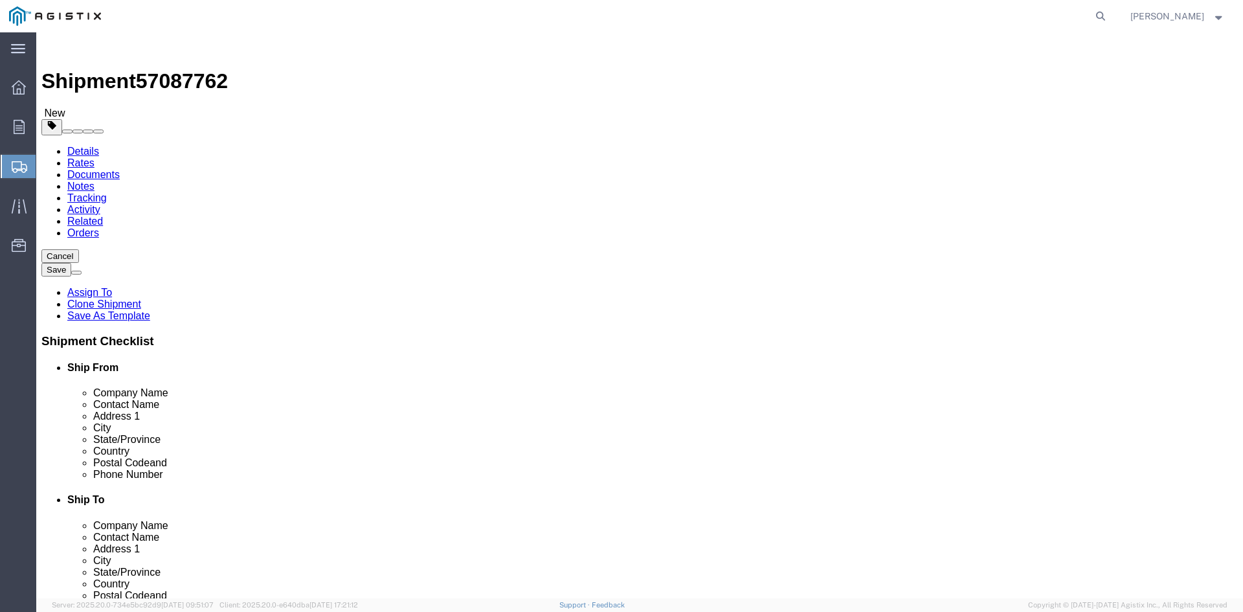
click button "Rate Shipment"
